Goal: Task Accomplishment & Management: Complete application form

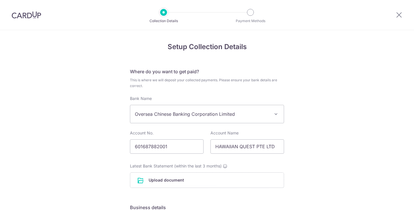
select select "12"
select select "SGD 5,000 to 10,000"
select select "SGD 0 to 20,000"
click at [396, 15] on icon at bounding box center [399, 14] width 7 height 7
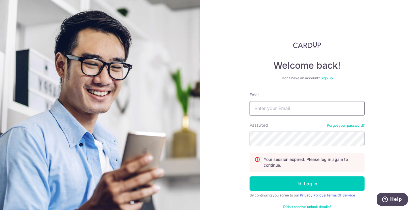
click at [284, 109] on input "Email" at bounding box center [307, 108] width 115 height 14
type input "boss@spirited.sg"
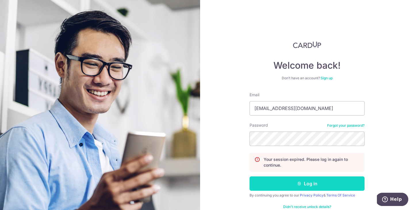
click at [317, 189] on button "Log in" at bounding box center [307, 184] width 115 height 14
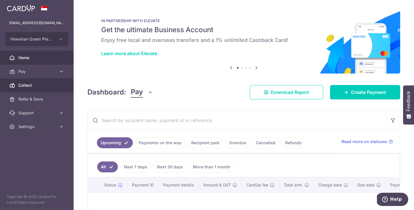
click at [43, 89] on link "Collect" at bounding box center [37, 86] width 74 height 14
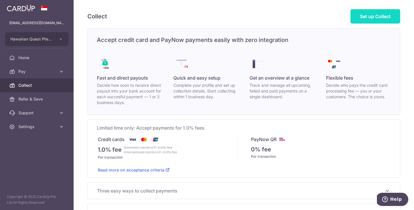
click at [360, 18] on span "Set up Collect" at bounding box center [375, 17] width 31 height 6
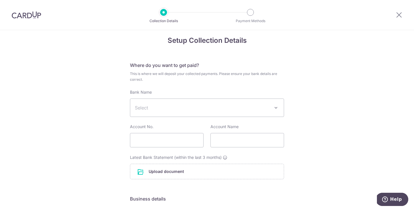
scroll to position [7, 0]
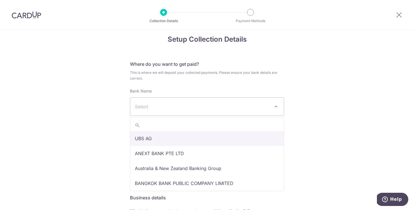
click at [226, 104] on span "Select" at bounding box center [202, 106] width 135 height 7
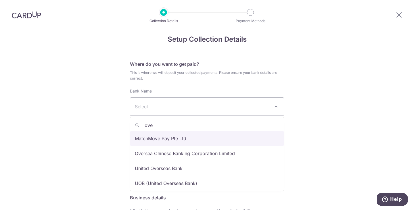
type input "ove"
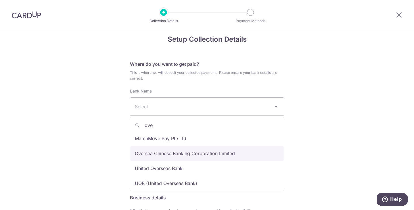
select select "12"
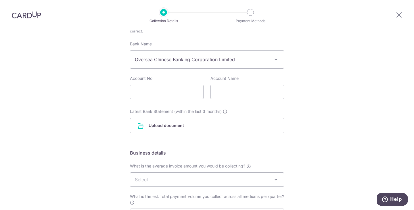
scroll to position [75, 0]
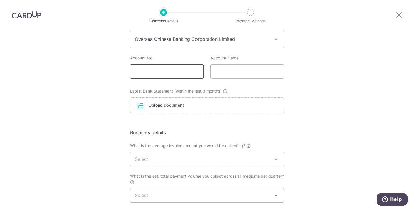
click at [159, 72] on input "text" at bounding box center [167, 71] width 74 height 14
type input "601687882001"
click at [226, 70] on input "text" at bounding box center [248, 71] width 74 height 14
click at [258, 71] on input "Hawaiian Quest Pte Ltd" at bounding box center [248, 71] width 74 height 14
click at [269, 71] on input "Hawaiian Quest Pte. Ltd" at bounding box center [248, 71] width 74 height 14
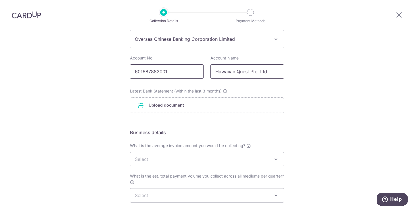
drag, startPoint x: 272, startPoint y: 71, endPoint x: 187, endPoint y: 72, distance: 84.6
click at [187, 72] on div "Account No. 601687882001 Account Name Hawaiian Quest Pte. Ltd." at bounding box center [207, 68] width 161 height 26
paste input "AWAIIAN QUEST PTE LTD"
click at [265, 72] on input "HAWAIIAN QUEST PTE LTD." at bounding box center [248, 71] width 74 height 14
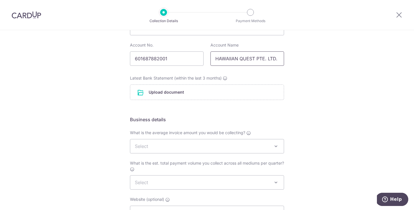
type input "HAWAIIAN QUEST PTE. LTD."
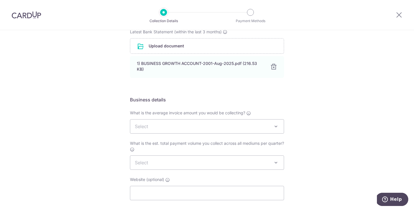
scroll to position [139, 0]
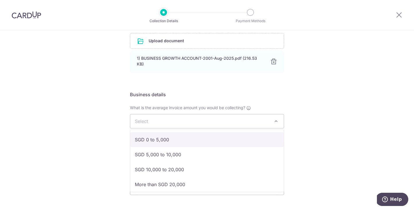
click at [202, 121] on span "Select" at bounding box center [207, 121] width 154 height 14
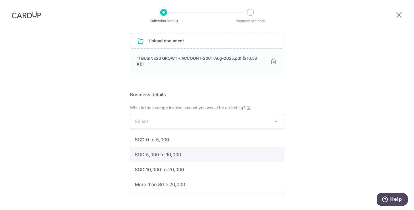
drag, startPoint x: 191, startPoint y: 135, endPoint x: 189, endPoint y: 157, distance: 21.3
select select "SGD 5,000 to 10,000"
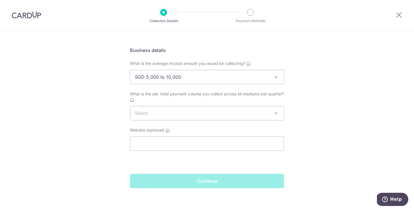
scroll to position [189, 0]
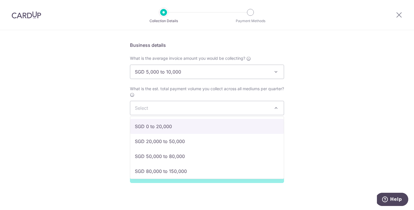
click at [188, 106] on span "Select" at bounding box center [207, 108] width 154 height 14
select select "SGD 0 to 20,000"
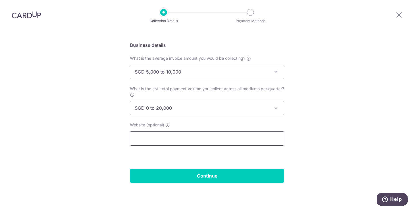
click at [178, 140] on input "text" at bounding box center [207, 138] width 154 height 14
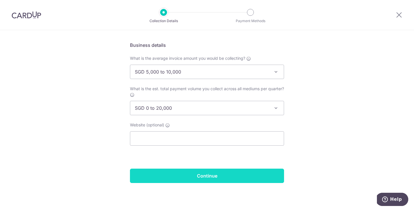
click at [195, 173] on input "Continue" at bounding box center [207, 176] width 154 height 14
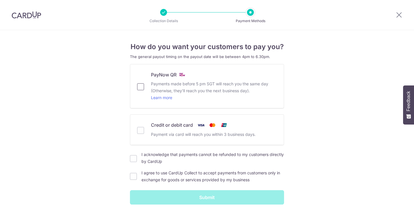
click at [141, 88] on input "PayNow QR Payments made before 5 pm SGT will reach you the same day (Otherwise,…" at bounding box center [140, 86] width 7 height 7
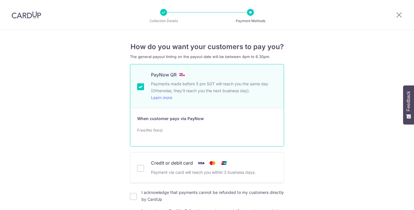
drag, startPoint x: 140, startPoint y: 168, endPoint x: 141, endPoint y: 93, distance: 75.1
click at [141, 93] on form "The general payout timing on the payout date will be between 4pm to 6.30pm. Pay…" at bounding box center [207, 148] width 154 height 188
click at [141, 87] on input "PayNow QR Payments made before 5 pm SGT will reach you the same day (Otherwise,…" at bounding box center [140, 86] width 7 height 7
checkbox input "false"
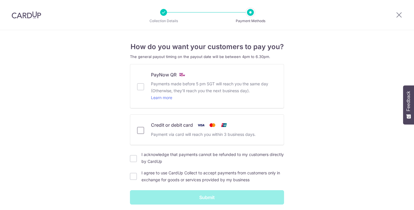
click at [141, 130] on input "Credit or debit card Payment via card will reach you within 3 business days." at bounding box center [140, 130] width 7 height 7
checkbox input "true"
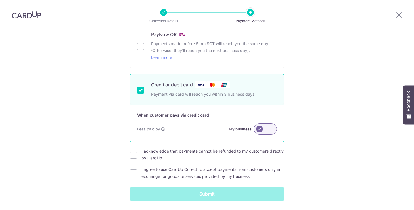
scroll to position [49, 0]
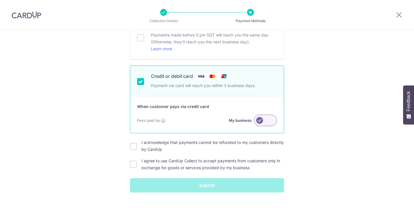
click at [272, 121] on label at bounding box center [265, 121] width 23 height 12
click at [0, 0] on input "My business" at bounding box center [0, 0] width 0 height 0
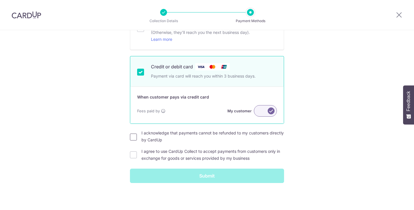
click at [133, 137] on input "I acknowledge that payments cannot be refunded to my customers directly by Card…" at bounding box center [133, 137] width 7 height 7
checkbox input "true"
click at [132, 156] on input "I agree to use CardUp Collect to accept payments from customers only in exchang…" at bounding box center [133, 155] width 7 height 7
checkbox input "true"
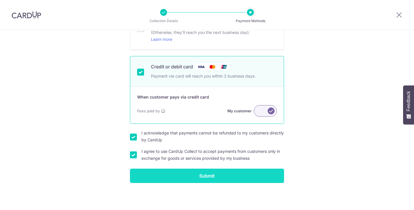
click at [210, 176] on input "Submit" at bounding box center [207, 176] width 154 height 14
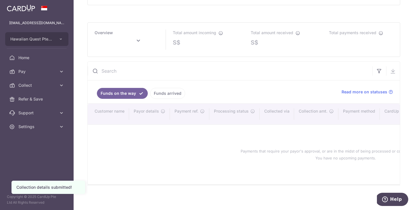
scroll to position [278, 0]
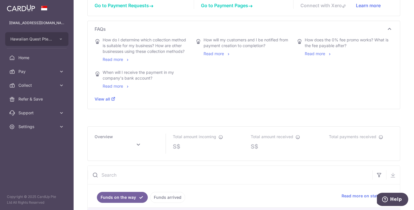
type input "September 2025"
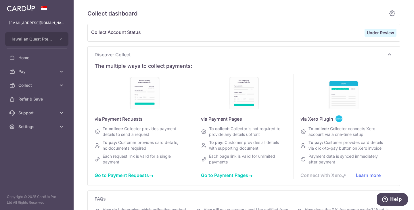
scroll to position [0, 0]
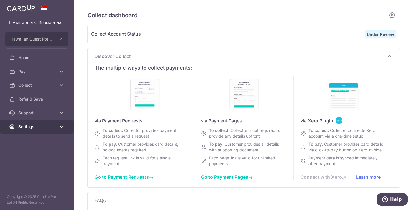
click at [62, 126] on icon at bounding box center [62, 127] width 6 height 6
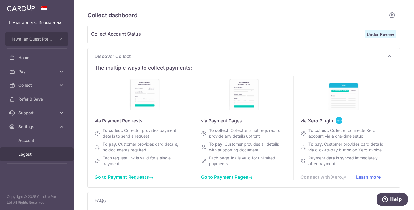
click at [35, 153] on span "Logout" at bounding box center [37, 155] width 38 height 6
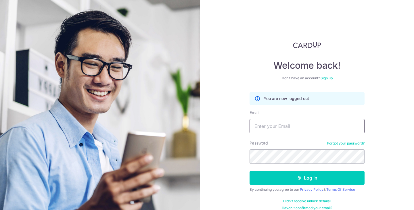
click at [334, 126] on input "Email" at bounding box center [307, 126] width 115 height 14
type input "asymmetrica@gmail.com"
click at [250, 171] on button "Log in" at bounding box center [307, 178] width 115 height 14
